Goal: Transaction & Acquisition: Purchase product/service

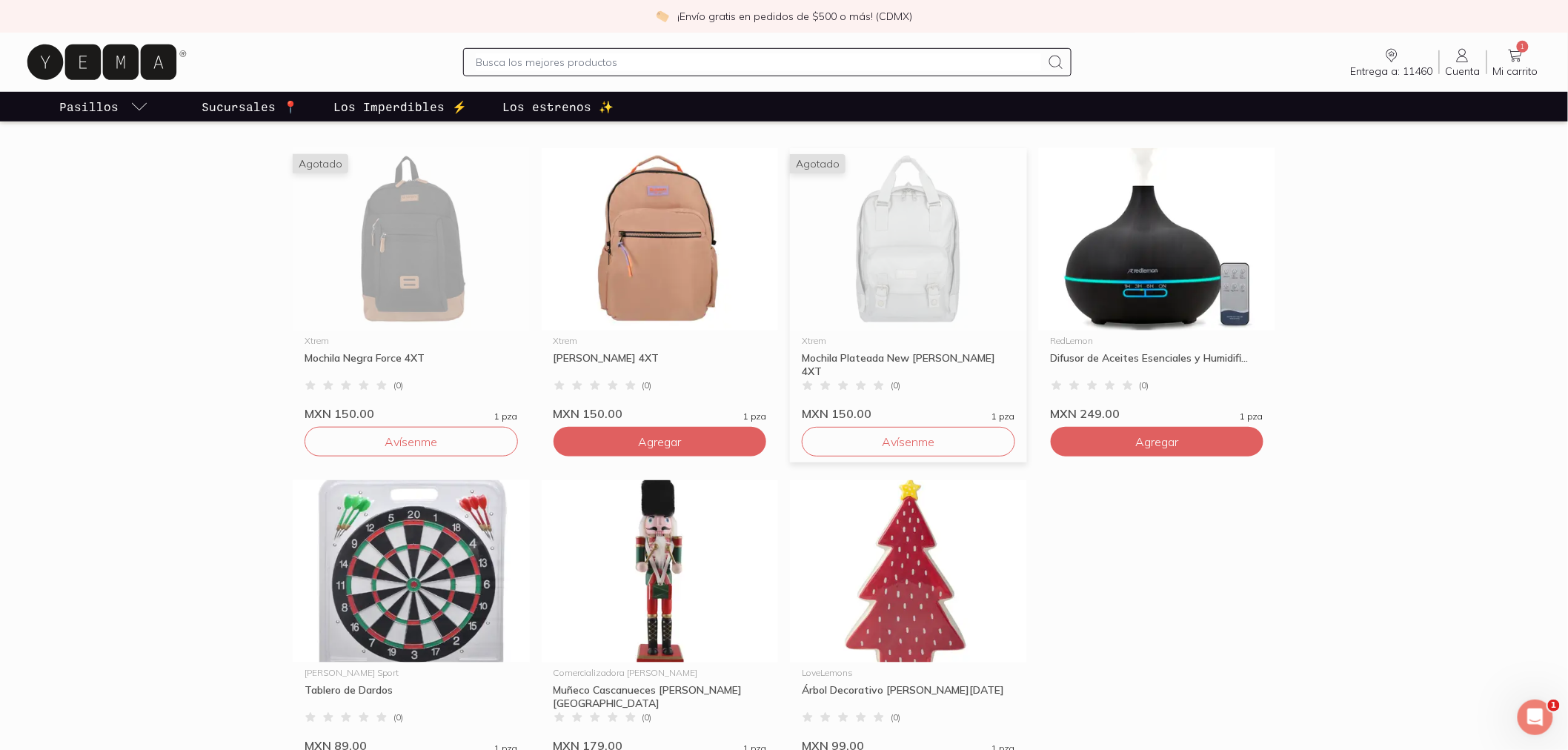
click at [854, 333] on div "Xtrem Mochila Plateada New [PERSON_NAME] 4XT ( 0 ) MXN 150.00 1 pza" at bounding box center [908, 375] width 237 height 90
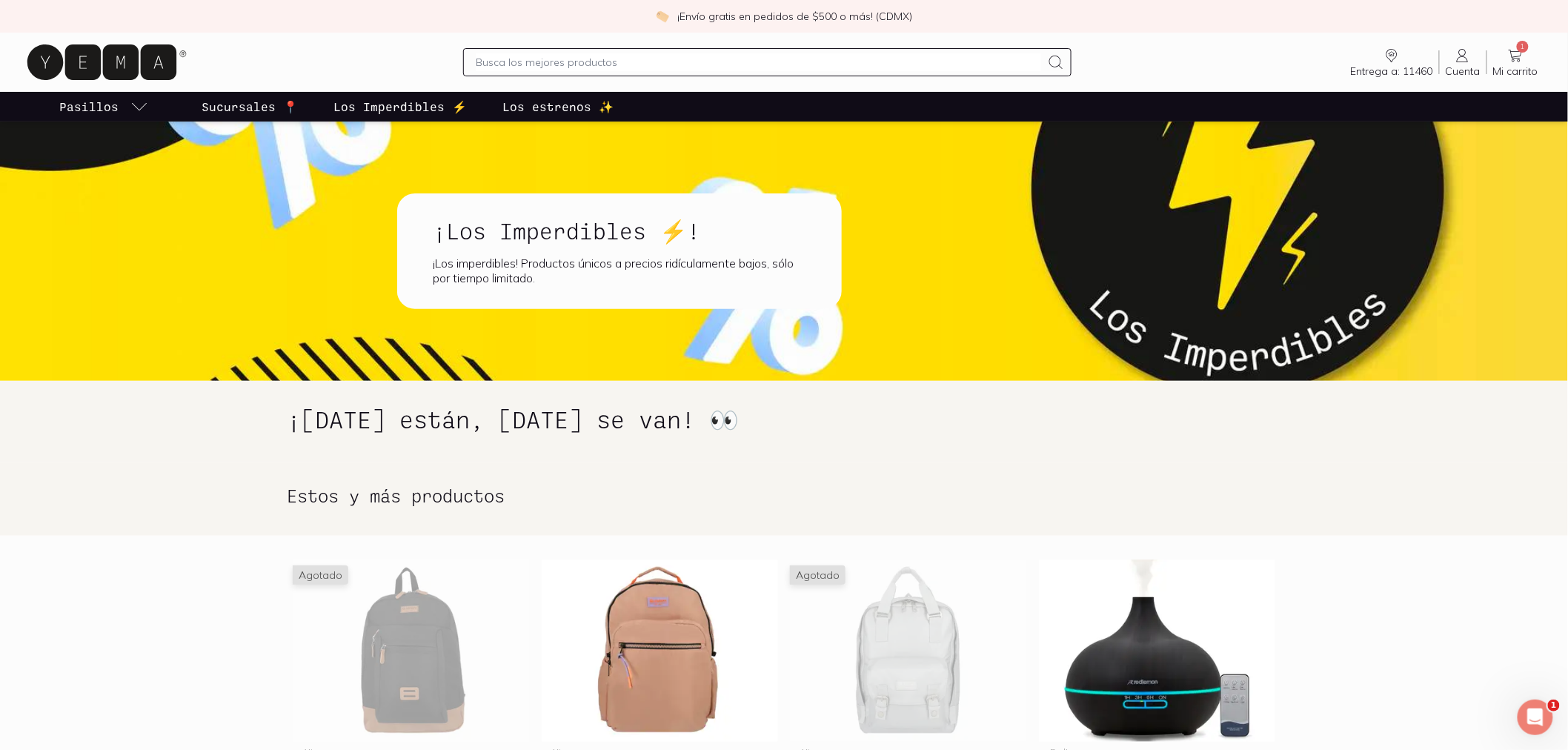
click at [535, 110] on p "Los estrenos ✨" at bounding box center [558, 106] width 111 height 18
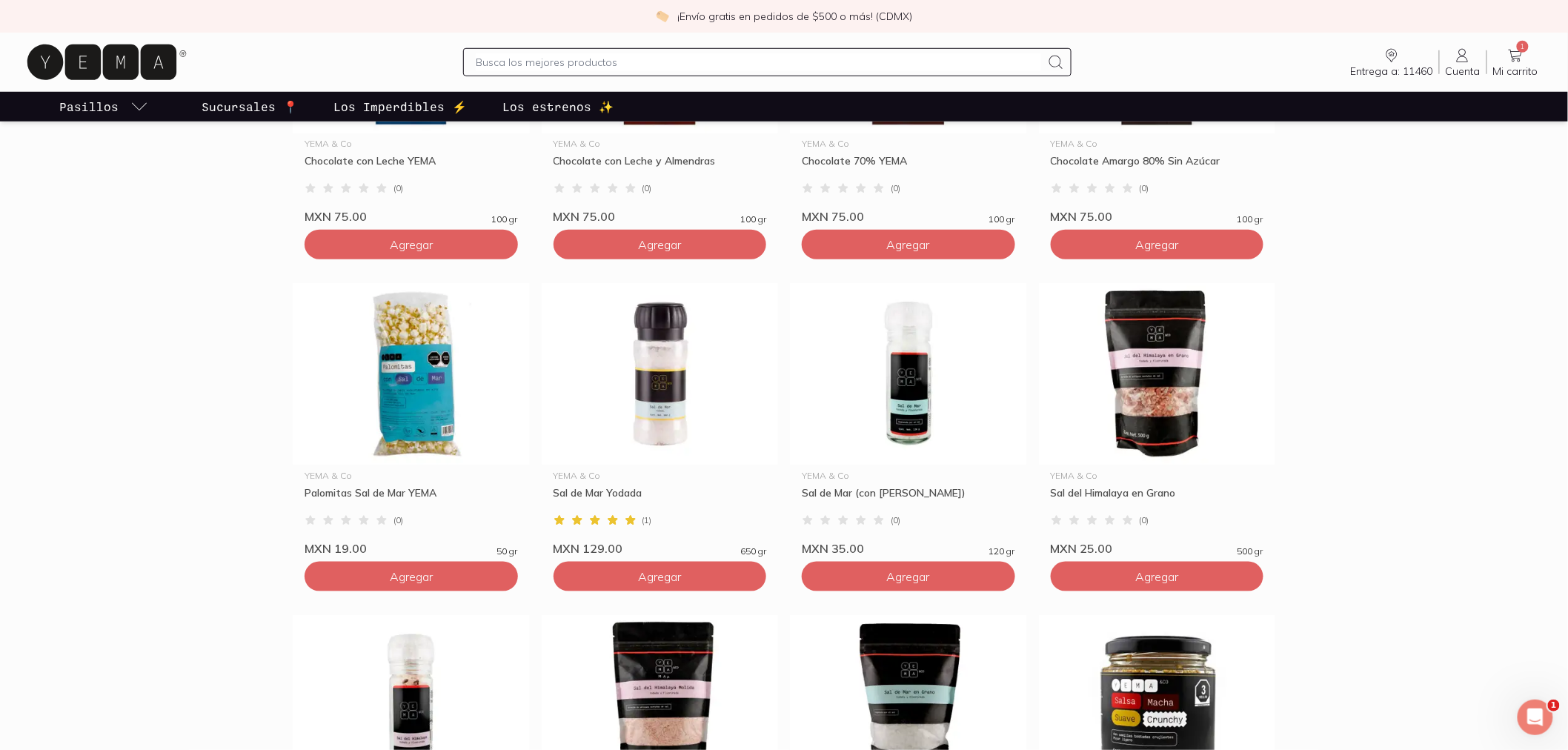
scroll to position [493, 0]
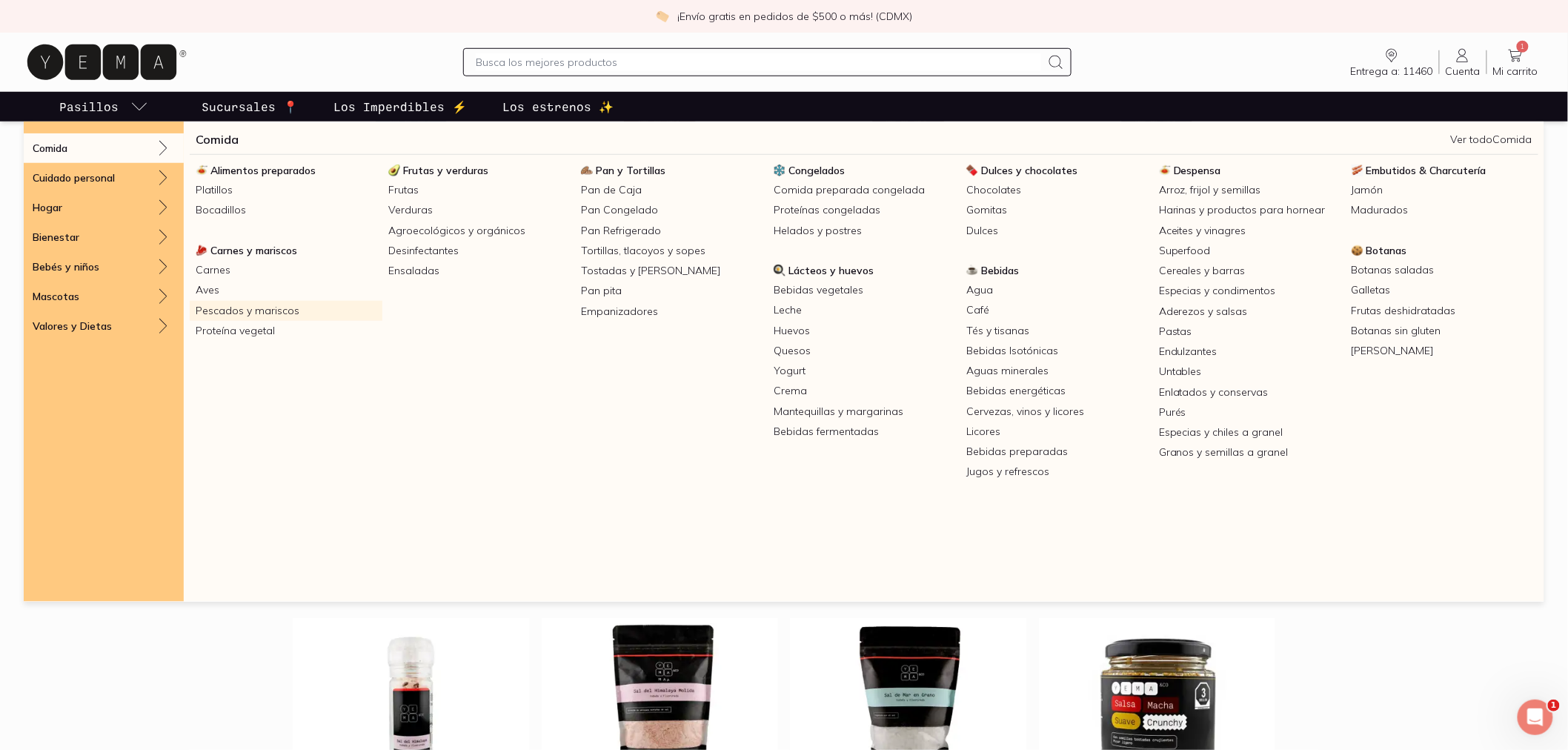
click at [238, 312] on link "Pescados y mariscos" at bounding box center [285, 311] width 192 height 20
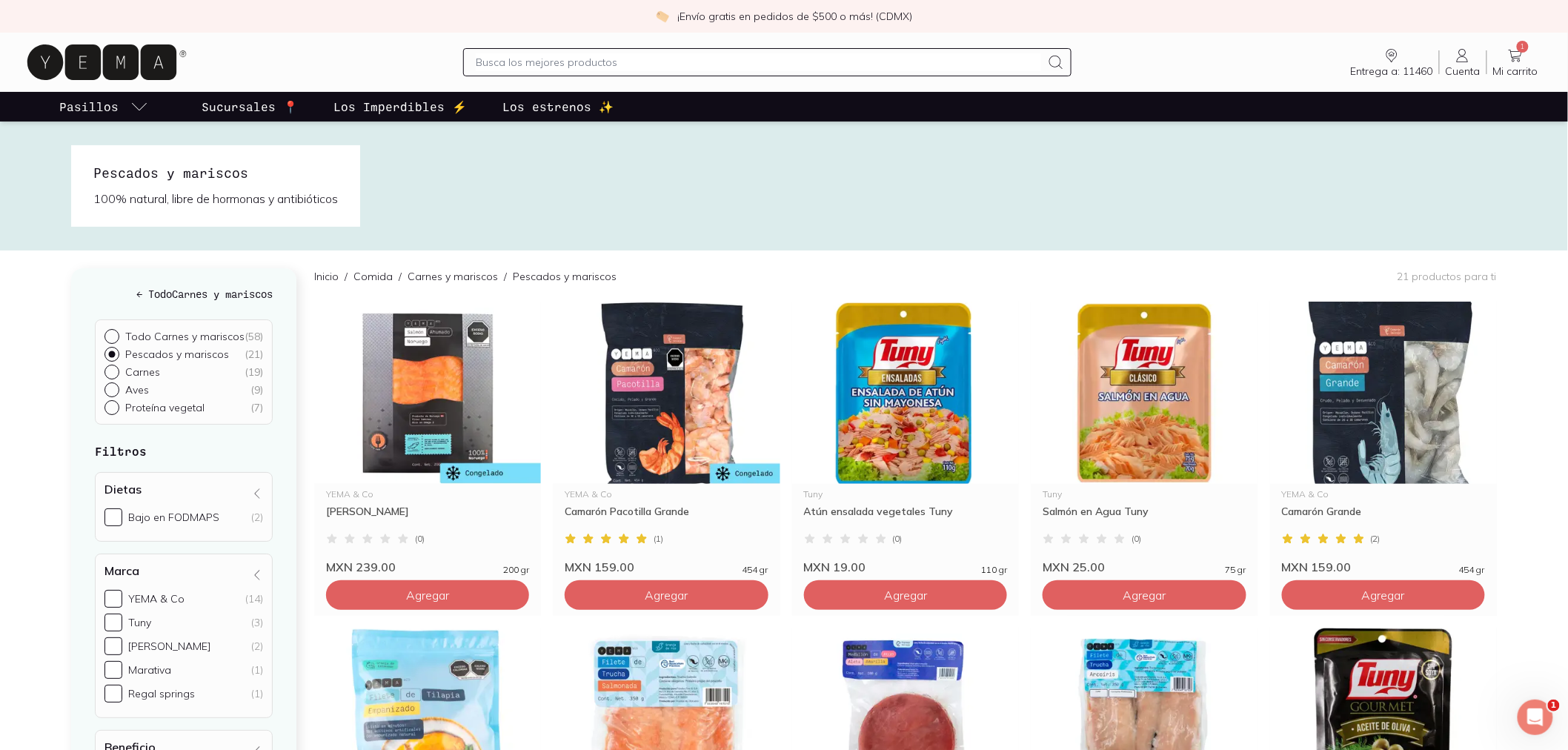
click at [132, 403] on p "Proteína vegetal" at bounding box center [165, 407] width 80 height 13
click at [116, 403] on input "Proteína vegetal ( 7 )" at bounding box center [110, 406] width 12 height 12
radio input "true"
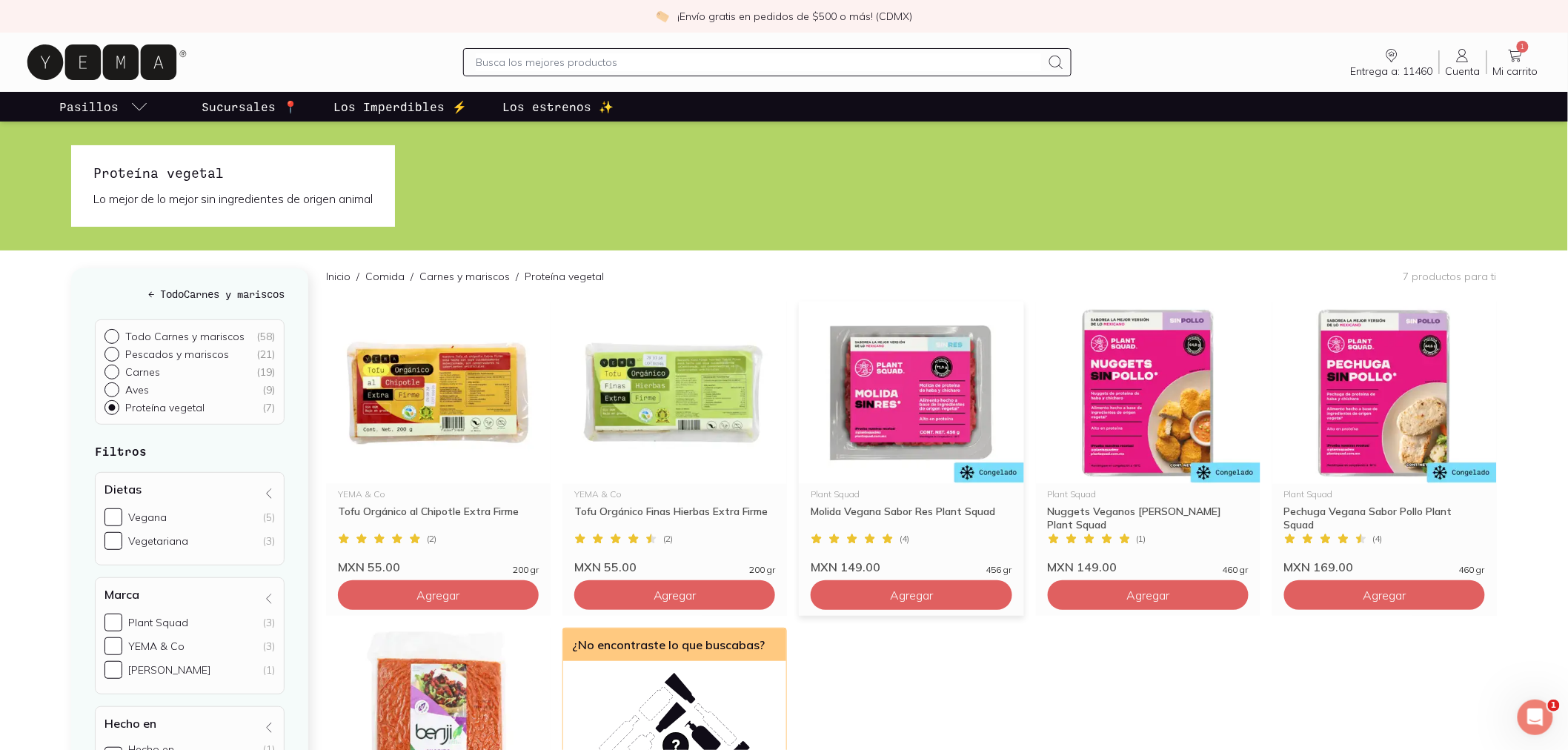
scroll to position [247, 0]
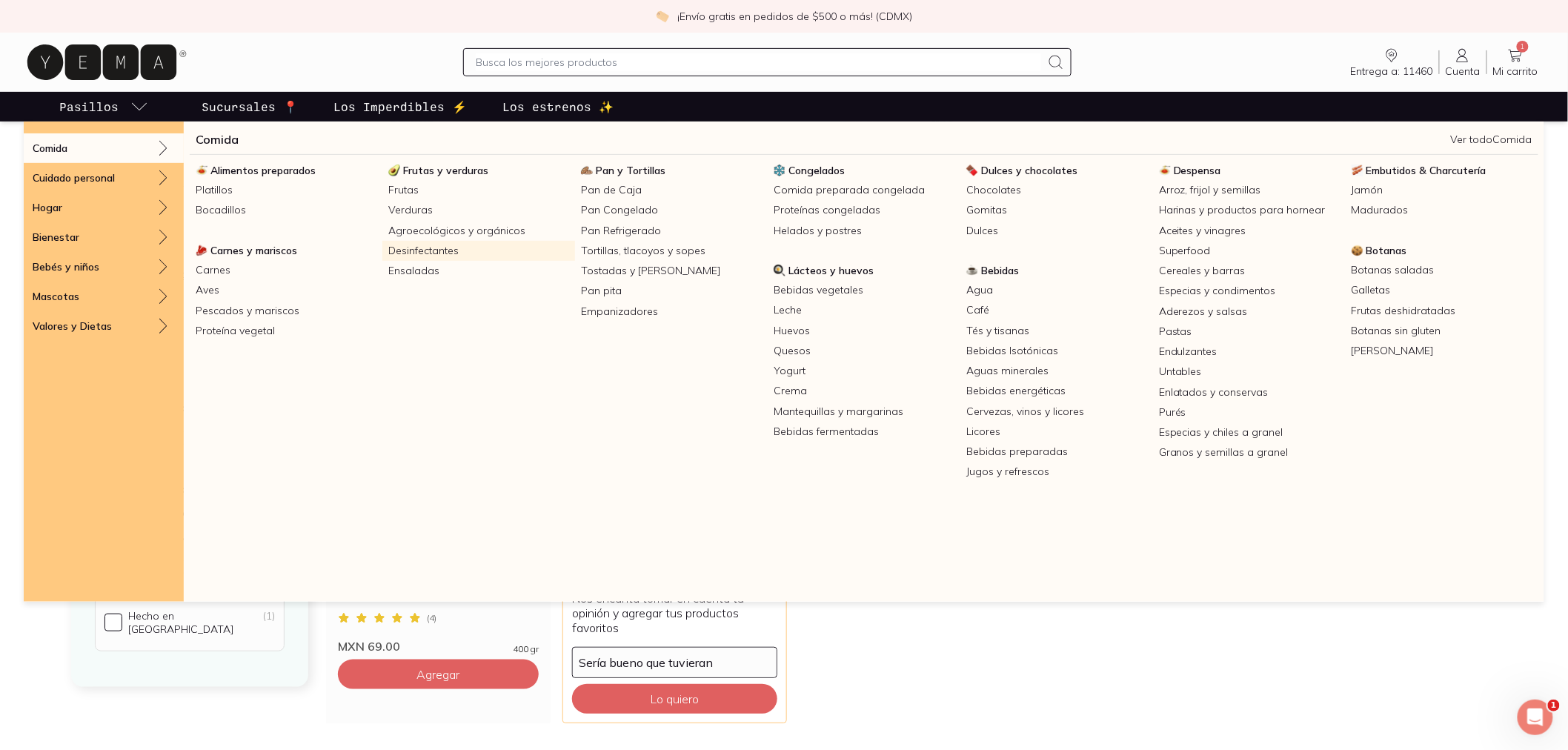
click at [462, 254] on link "Desinfectantes" at bounding box center [478, 250] width 192 height 20
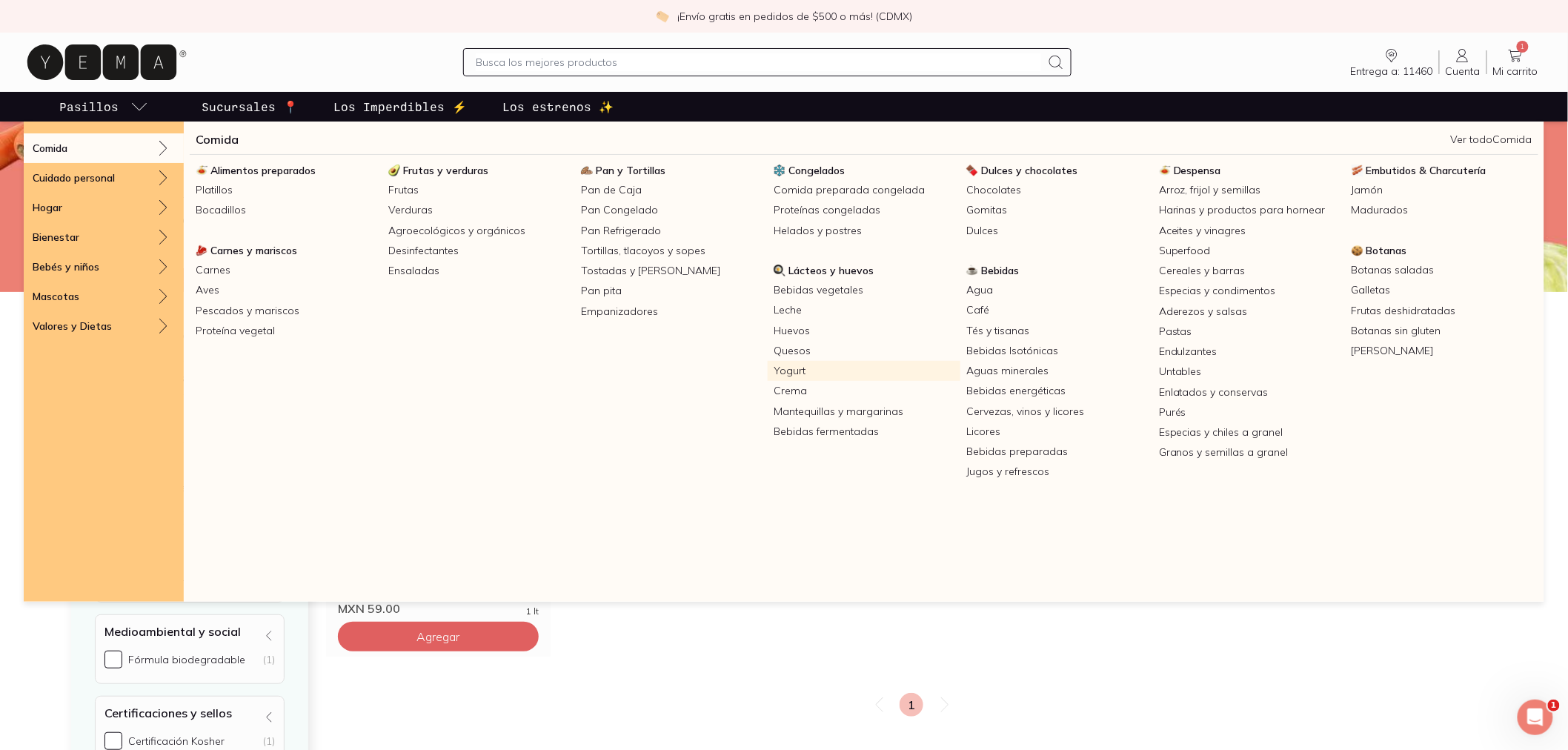
click at [835, 368] on link "Yogurt" at bounding box center [864, 370] width 192 height 20
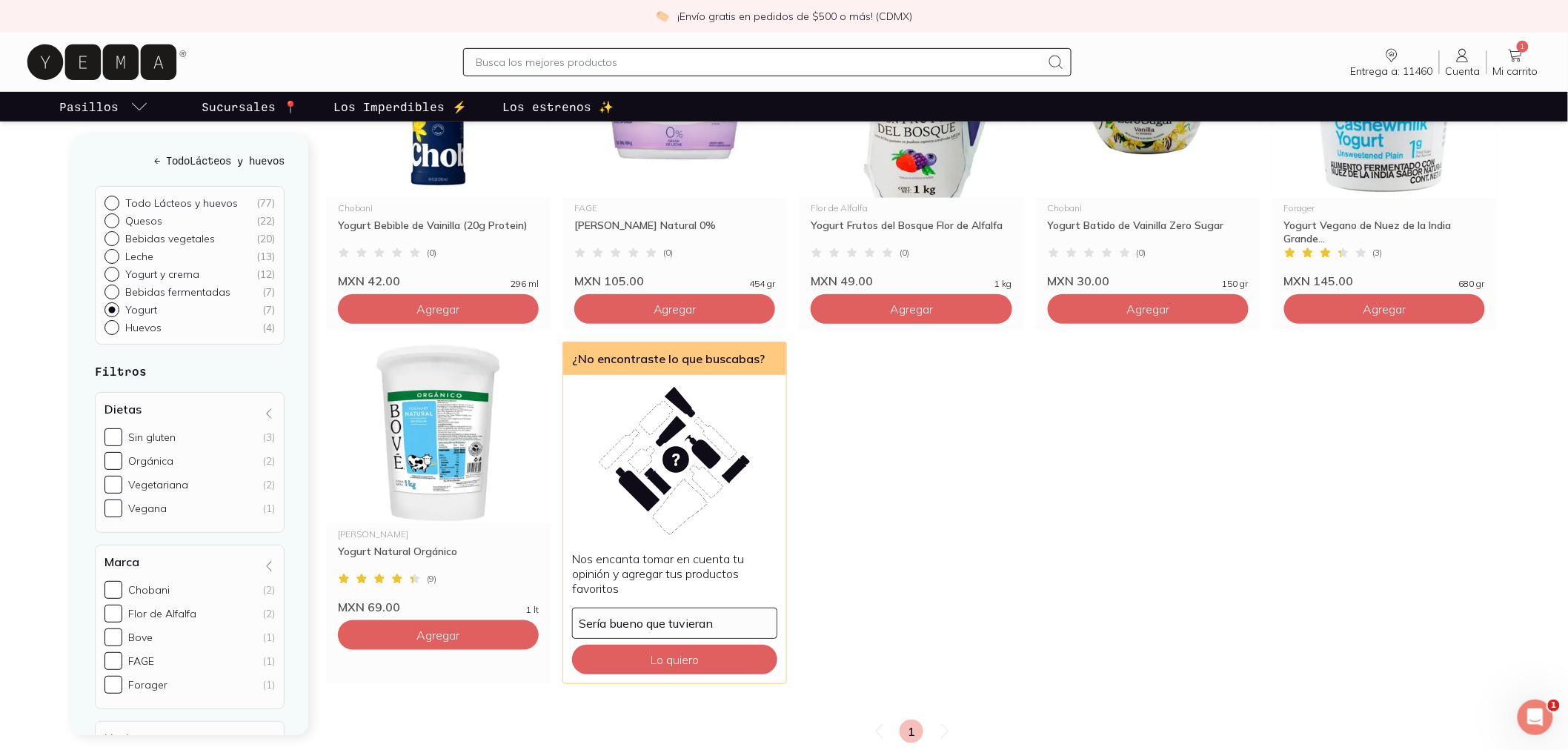
scroll to position [329, 0]
